Goal: Task Accomplishment & Management: Complete application form

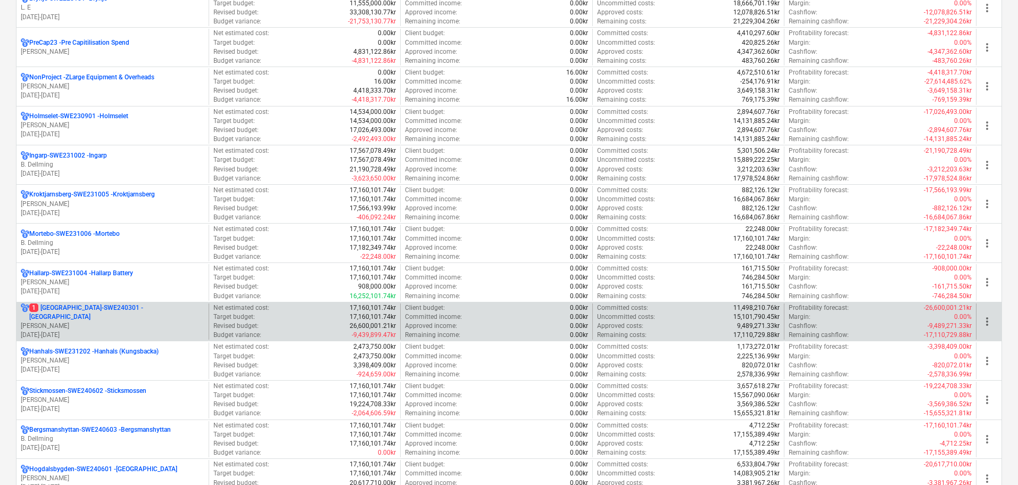
scroll to position [696, 0]
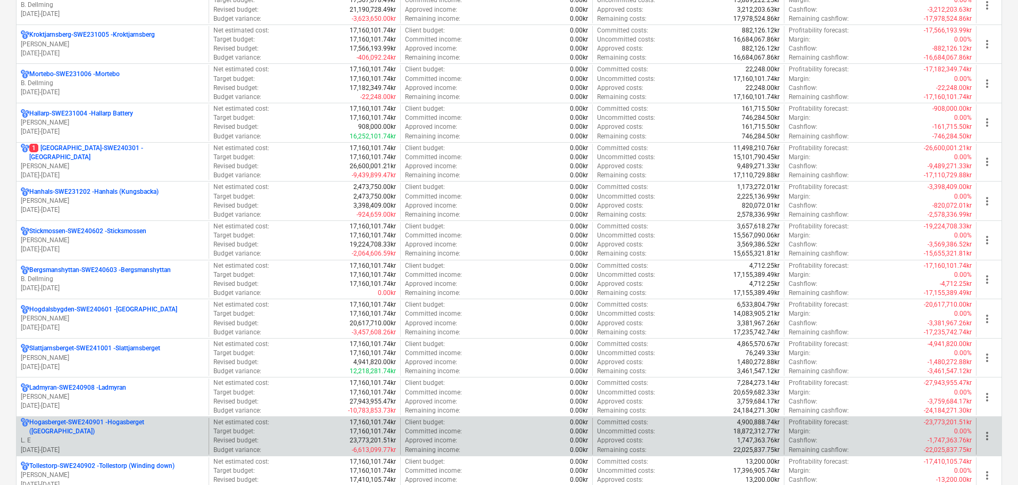
click at [157, 431] on p "[GEOGRAPHIC_DATA]-SWE240901 - [GEOGRAPHIC_DATA] ([GEOGRAPHIC_DATA])" at bounding box center [116, 427] width 175 height 18
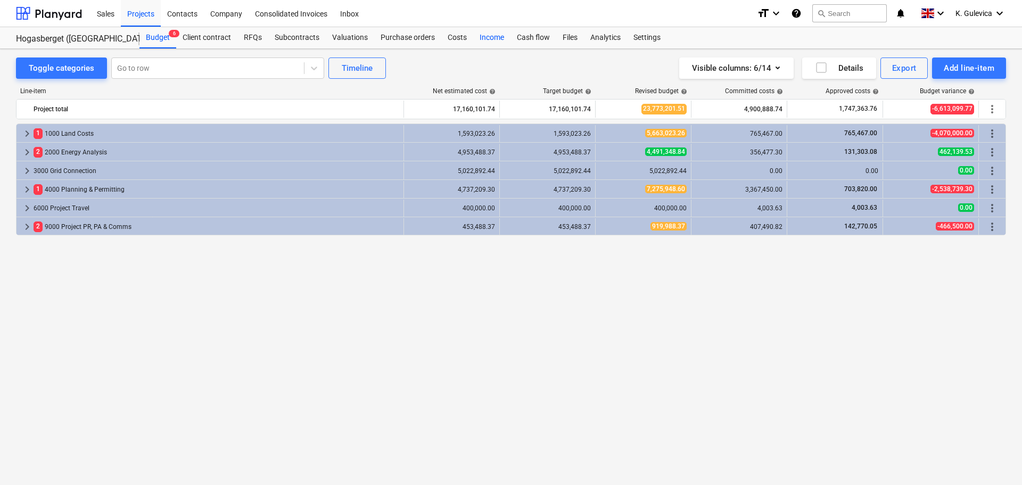
drag, startPoint x: 456, startPoint y: 39, endPoint x: 472, endPoint y: 47, distance: 18.1
click at [456, 39] on div "Costs" at bounding box center [457, 37] width 32 height 21
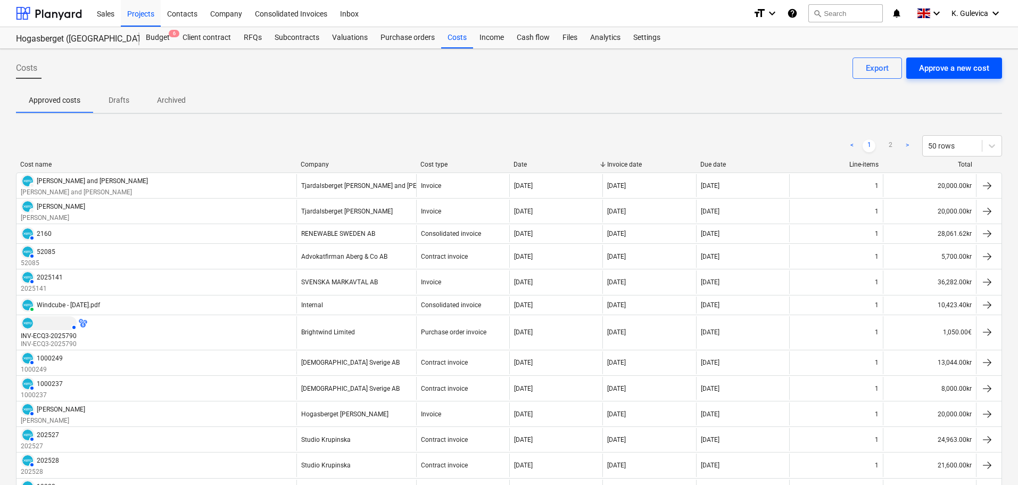
click at [957, 64] on div "Approve a new cost" at bounding box center [954, 68] width 70 height 14
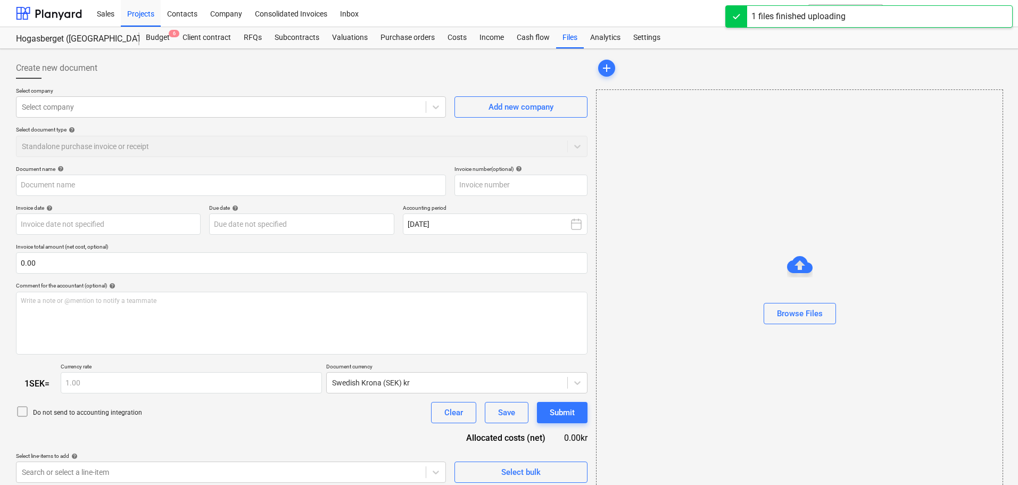
type input "[PERSON_NAME] Bispbergshyttan 8_6.pdf"
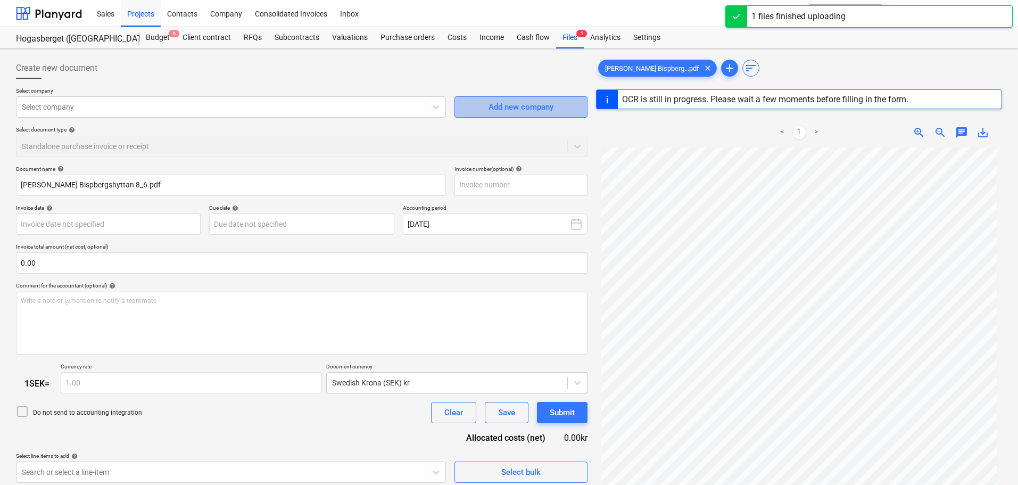
click at [467, 112] on button "Add new company" at bounding box center [520, 106] width 133 height 21
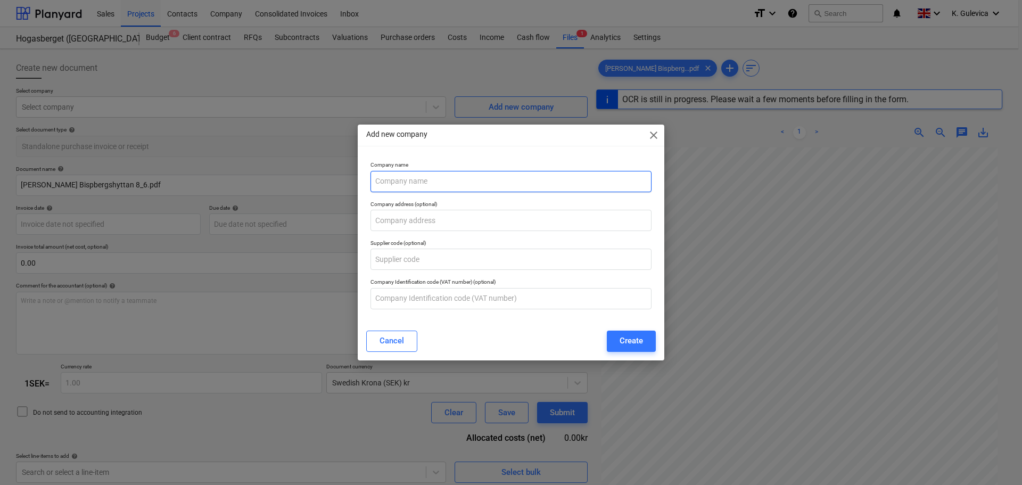
click at [397, 181] on input "text" at bounding box center [510, 181] width 281 height 21
paste input "Tjärdalsberget"
type input "Tjärdalsberget"
type input "[DATE]"
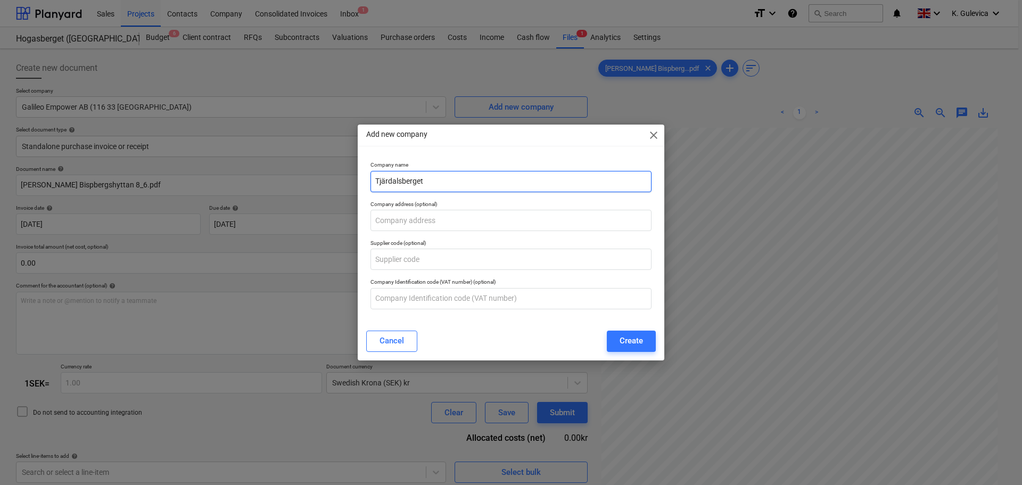
click at [385, 179] on input "Tjärdalsberget" at bounding box center [510, 181] width 281 height 21
click at [439, 181] on input "Tjardalsberget" at bounding box center [510, 181] width 281 height 21
click at [477, 180] on input "Tjardalsberget WF -" at bounding box center [510, 181] width 281 height 21
paste input "[PERSON_NAME] [PERSON_NAME]"
type input "Tjardalsberget [PERSON_NAME] [PERSON_NAME]"
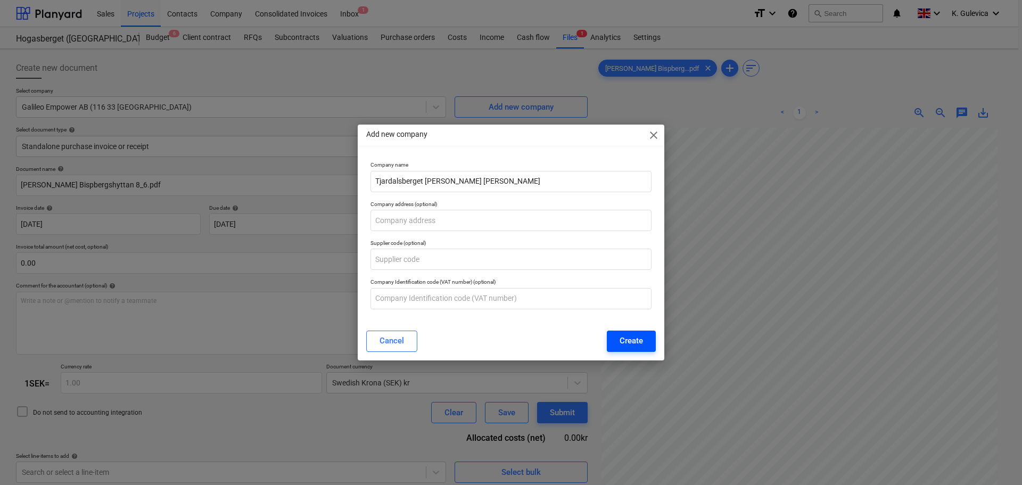
click at [638, 337] on div "Create" at bounding box center [630, 341] width 23 height 14
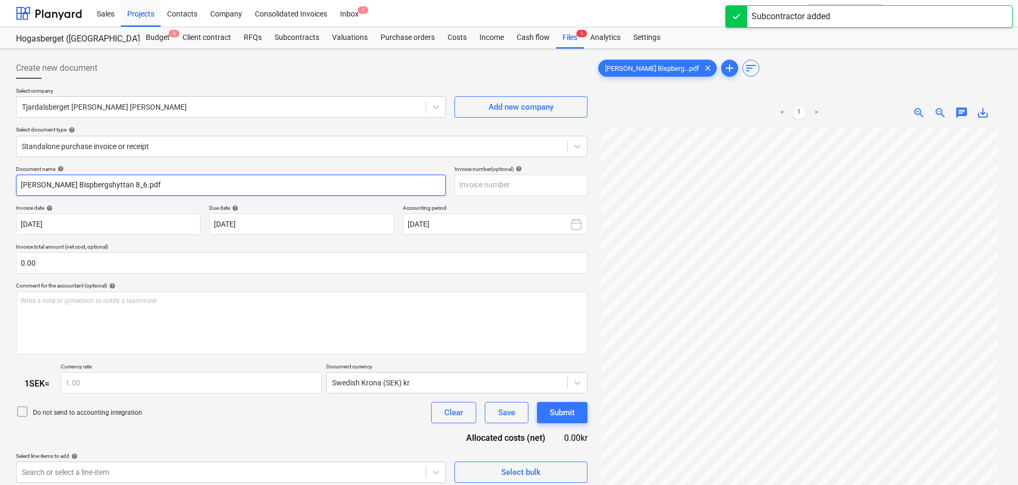
drag, startPoint x: 129, startPoint y: 178, endPoint x: -34, endPoint y: 184, distance: 162.9
click at [0, 184] on html "Sales Projects Contacts Company Consolidated Invoices Inbox 1 format_size keybo…" at bounding box center [509, 242] width 1018 height 485
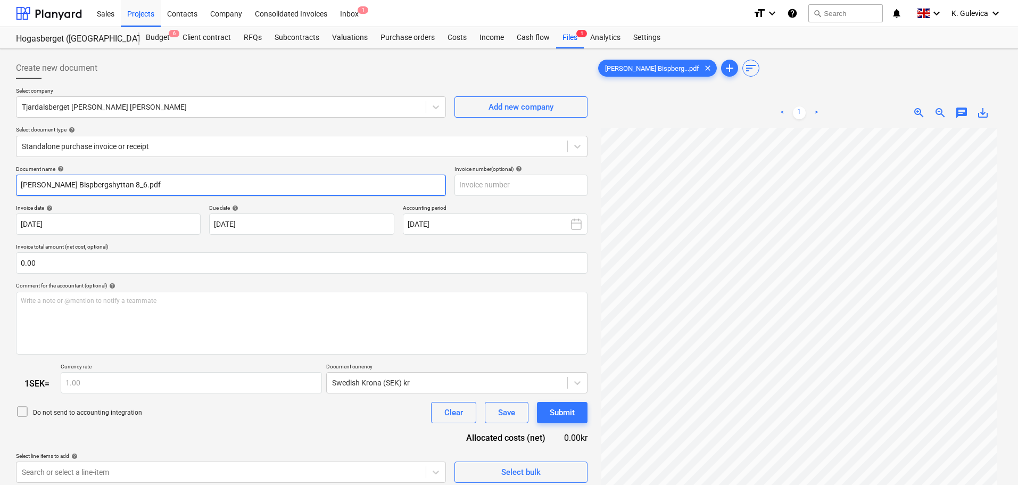
paste input "[PERSON_NAME] [PERSON_NAME]"
type input "[PERSON_NAME] [PERSON_NAME]"
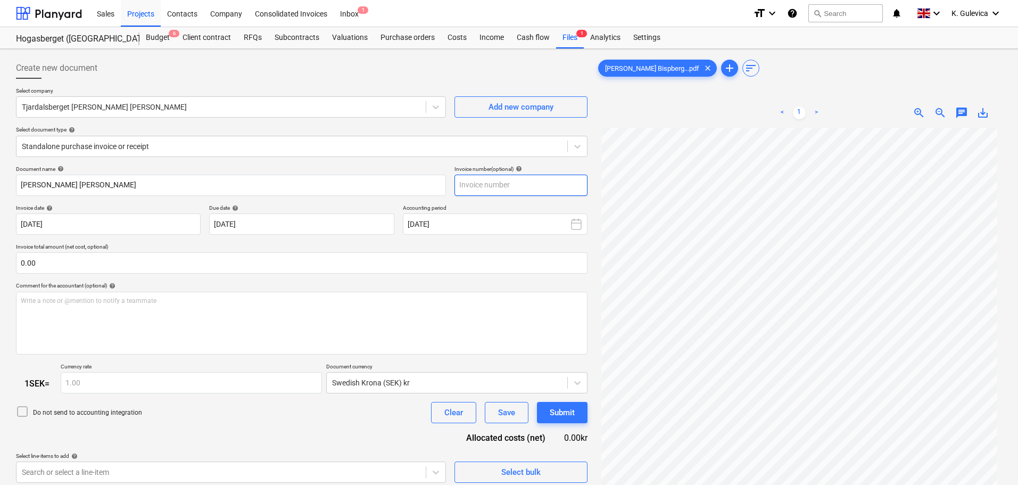
click at [524, 184] on input "text" at bounding box center [520, 185] width 133 height 21
paste input "[PERSON_NAME] [PERSON_NAME]"
type input "[PERSON_NAME] [PERSON_NAME]"
click at [120, 225] on body "Sales Projects Contacts Company Consolidated Invoices Inbox 1 format_size keybo…" at bounding box center [509, 242] width 1018 height 485
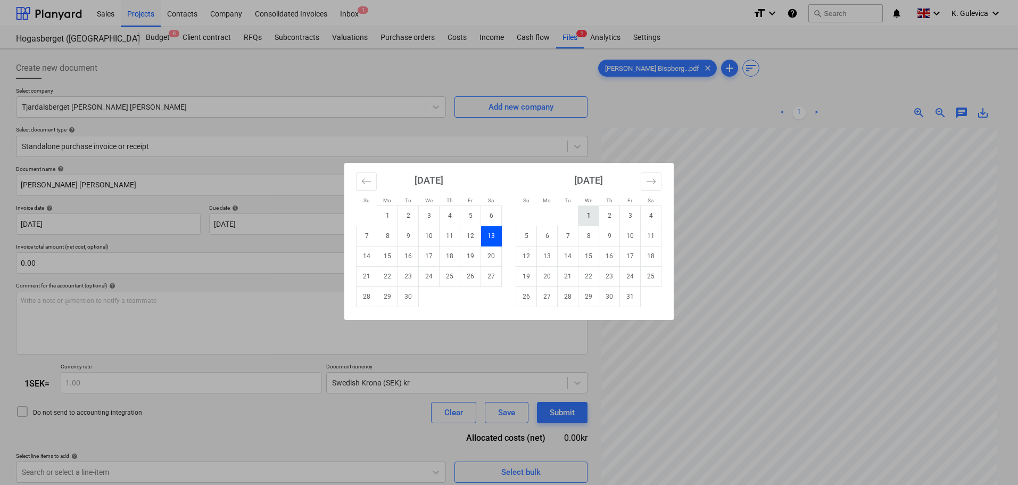
click at [588, 214] on td "1" at bounding box center [588, 215] width 21 height 20
type input "[DATE]"
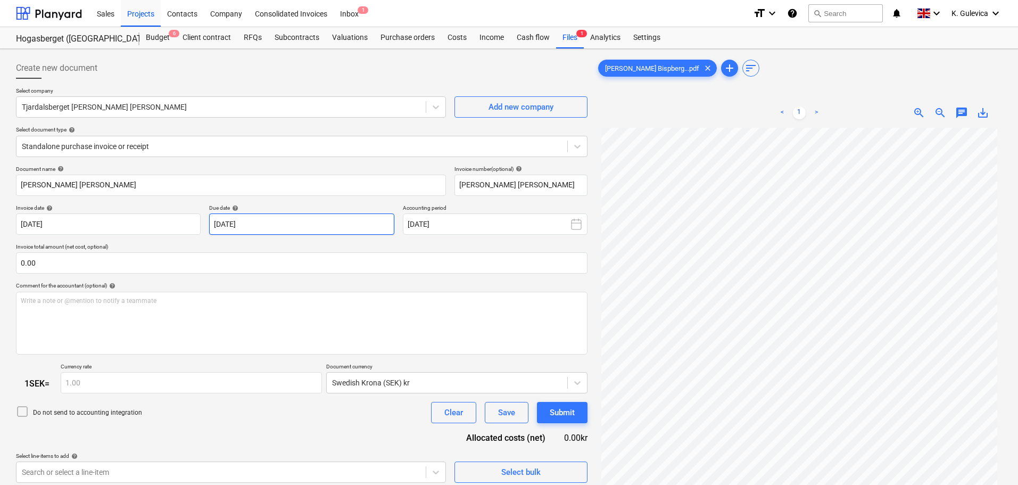
click at [373, 221] on body "Sales Projects Contacts Company Consolidated Invoices Inbox 1 format_size keybo…" at bounding box center [509, 242] width 1018 height 485
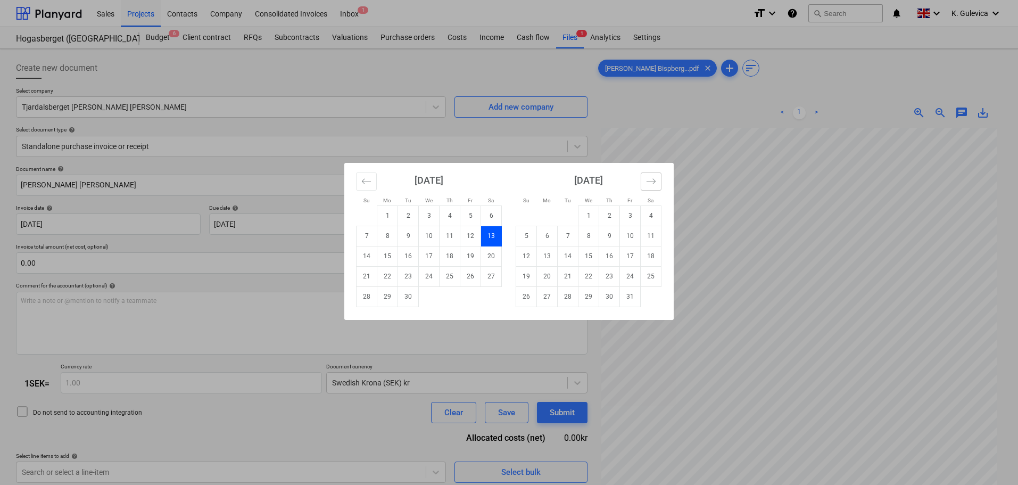
click at [657, 181] on button "Move forward to switch to the next month." at bounding box center [651, 181] width 21 height 18
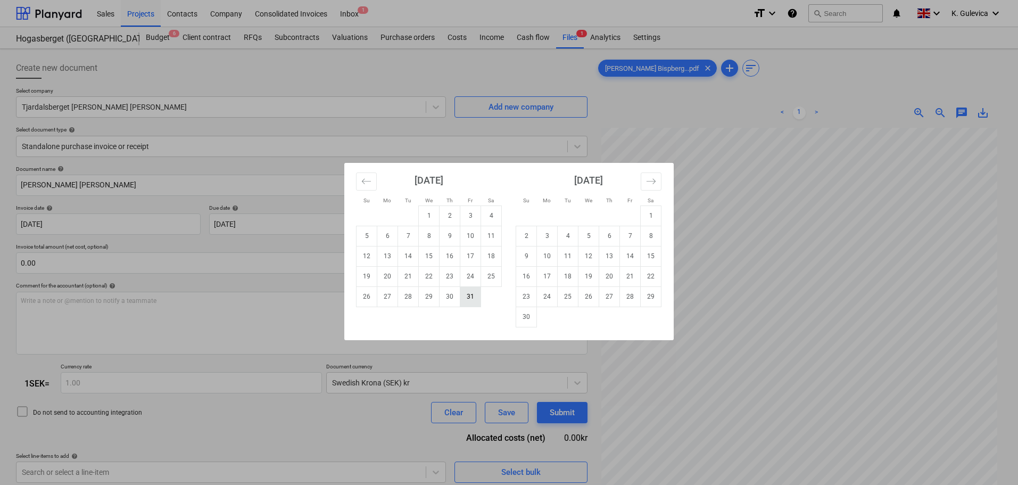
click at [469, 303] on td "31" at bounding box center [470, 296] width 21 height 20
type input "[DATE]"
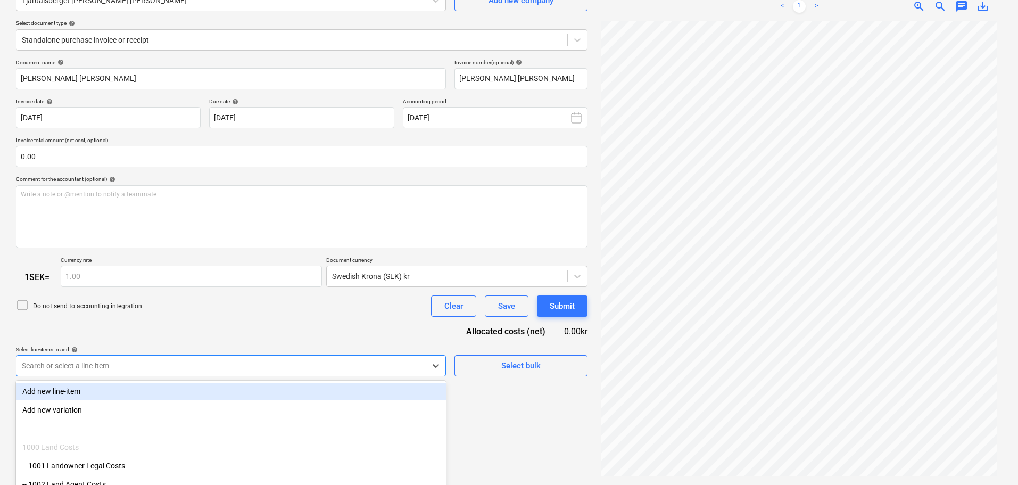
scroll to position [164, 0]
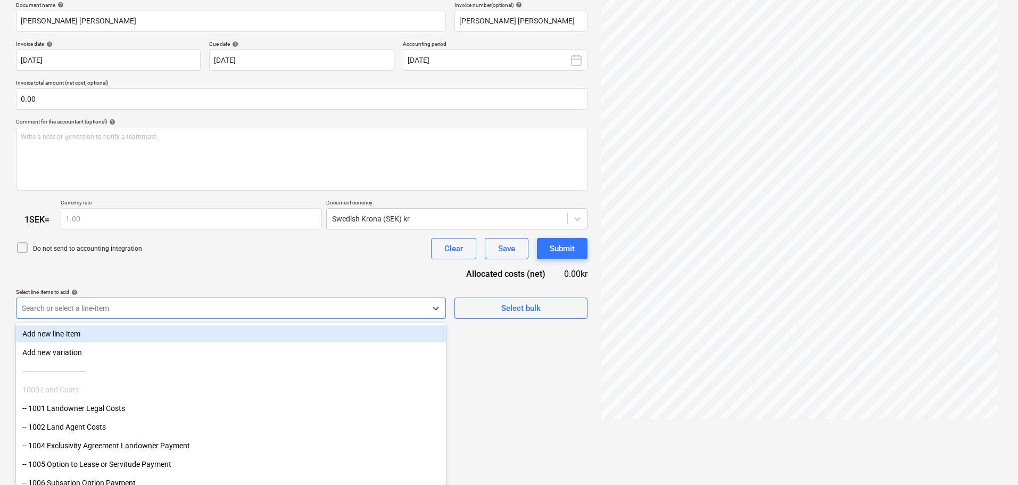
click at [211, 321] on body "Sales Projects Contacts Company Consolidated Invoices Inbox 1 format_size keybo…" at bounding box center [509, 78] width 1018 height 485
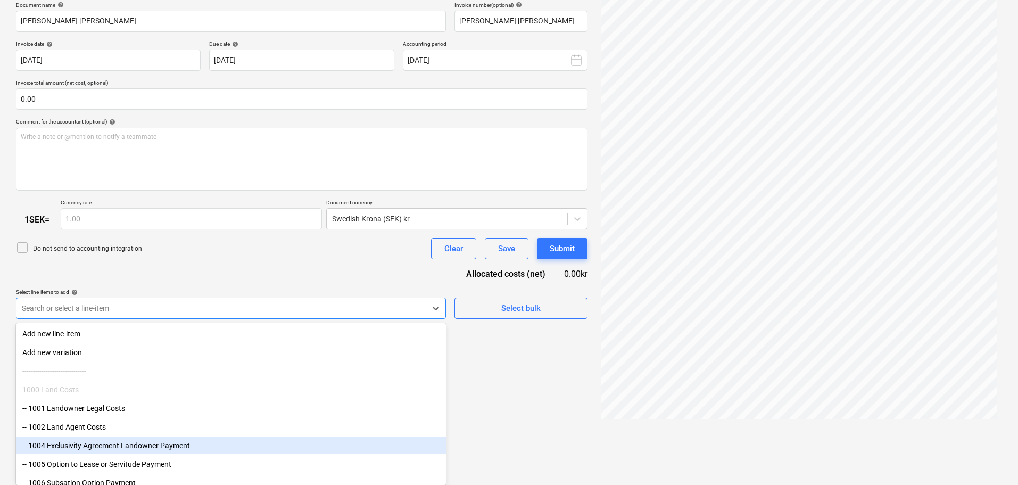
drag, startPoint x: 151, startPoint y: 409, endPoint x: 136, endPoint y: 441, distance: 35.2
click at [136, 441] on div "-- 1004 Exclusivity Agreement Landowner Payment" at bounding box center [231, 445] width 430 height 17
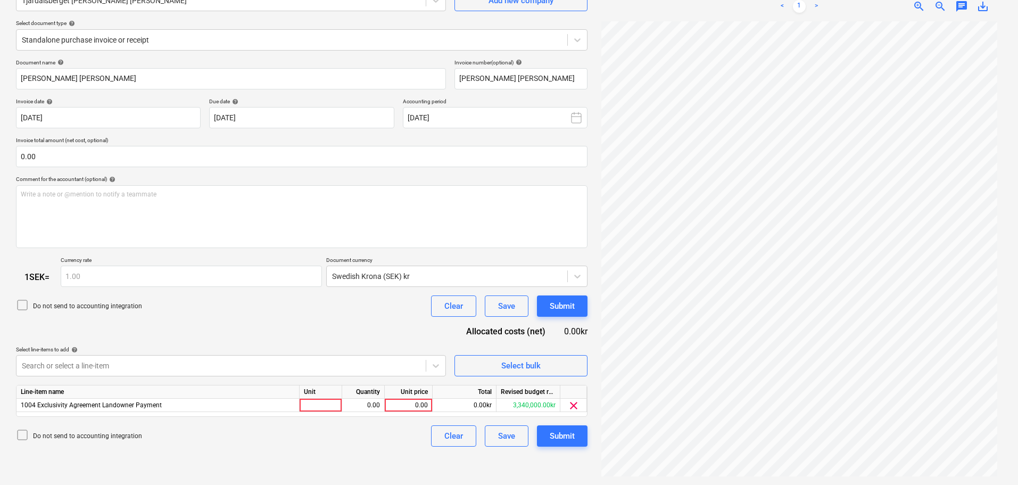
click at [231, 257] on div "Document name help [PERSON_NAME] [PERSON_NAME] Invoice number (optional) help […" at bounding box center [301, 253] width 571 height 388
click at [401, 404] on div "0.00" at bounding box center [408, 405] width 39 height 13
type input "20000"
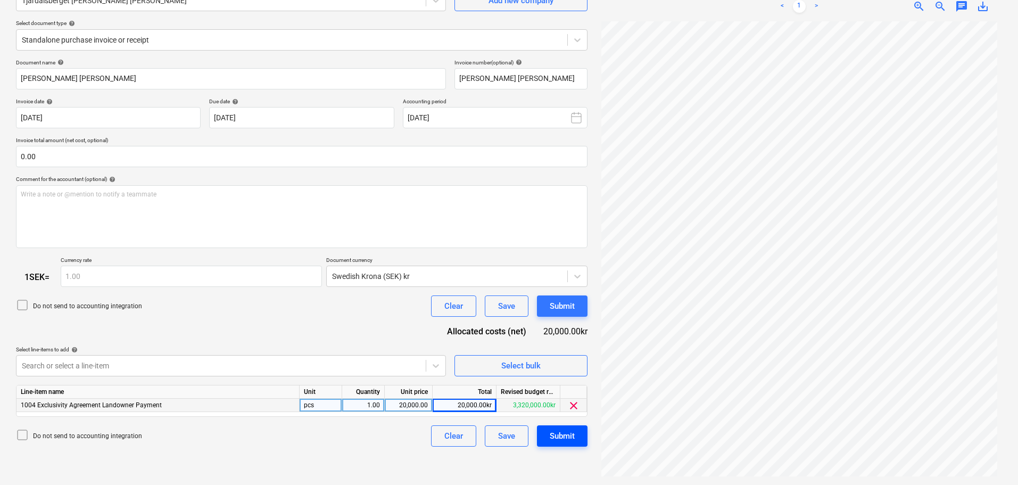
click at [577, 435] on button "Submit" at bounding box center [562, 435] width 51 height 21
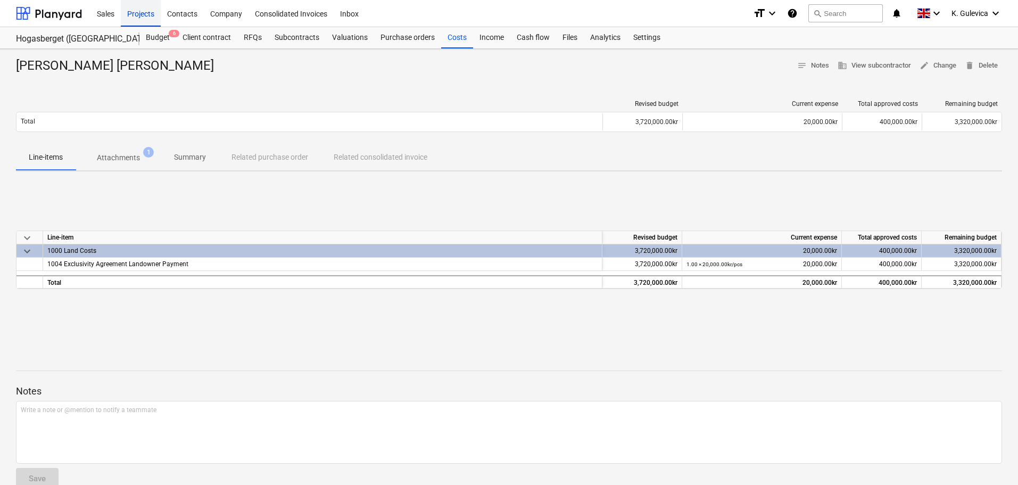
click at [139, 16] on div "Projects" at bounding box center [141, 12] width 40 height 27
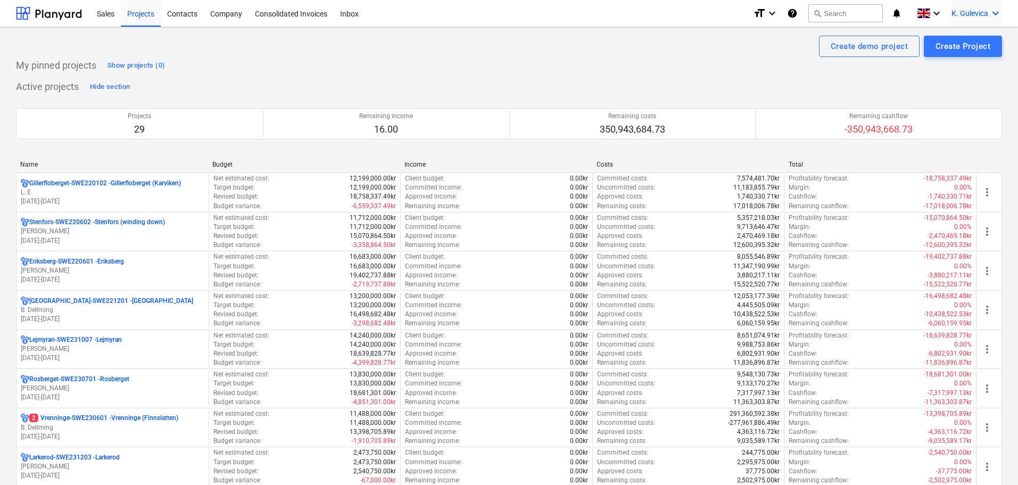
click at [982, 9] on span "K. Gulevica" at bounding box center [969, 13] width 37 height 9
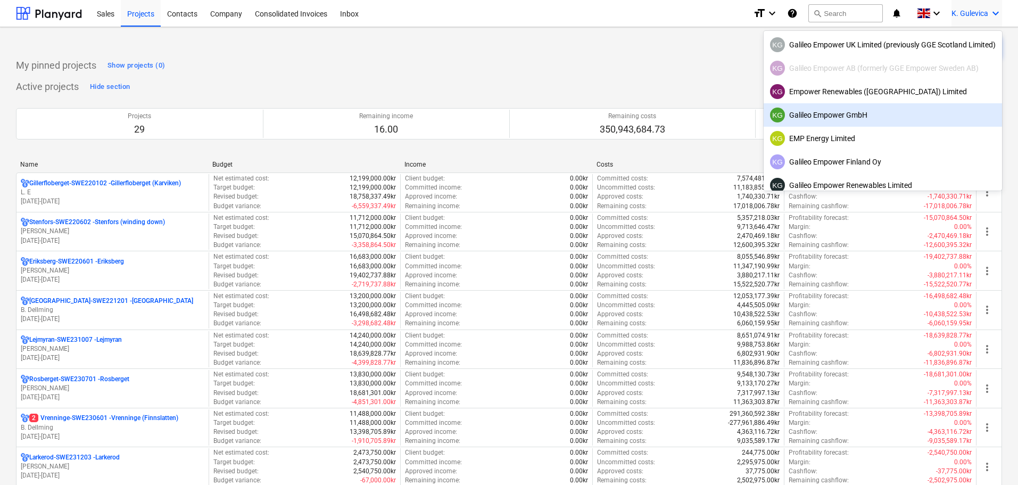
click at [869, 115] on div "KG Galileo Empower GmbH" at bounding box center [883, 114] width 226 height 15
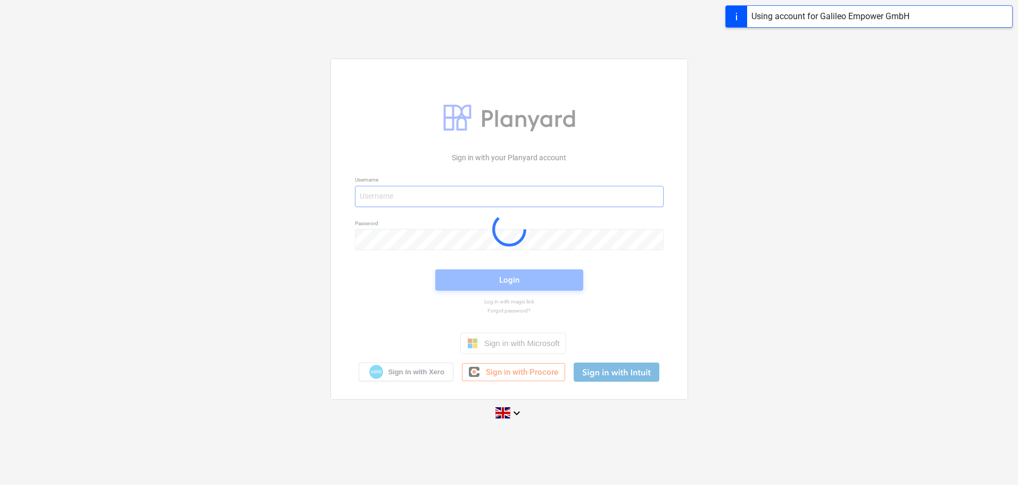
type input "[EMAIL_ADDRESS][DOMAIN_NAME]"
